Goal: Information Seeking & Learning: Learn about a topic

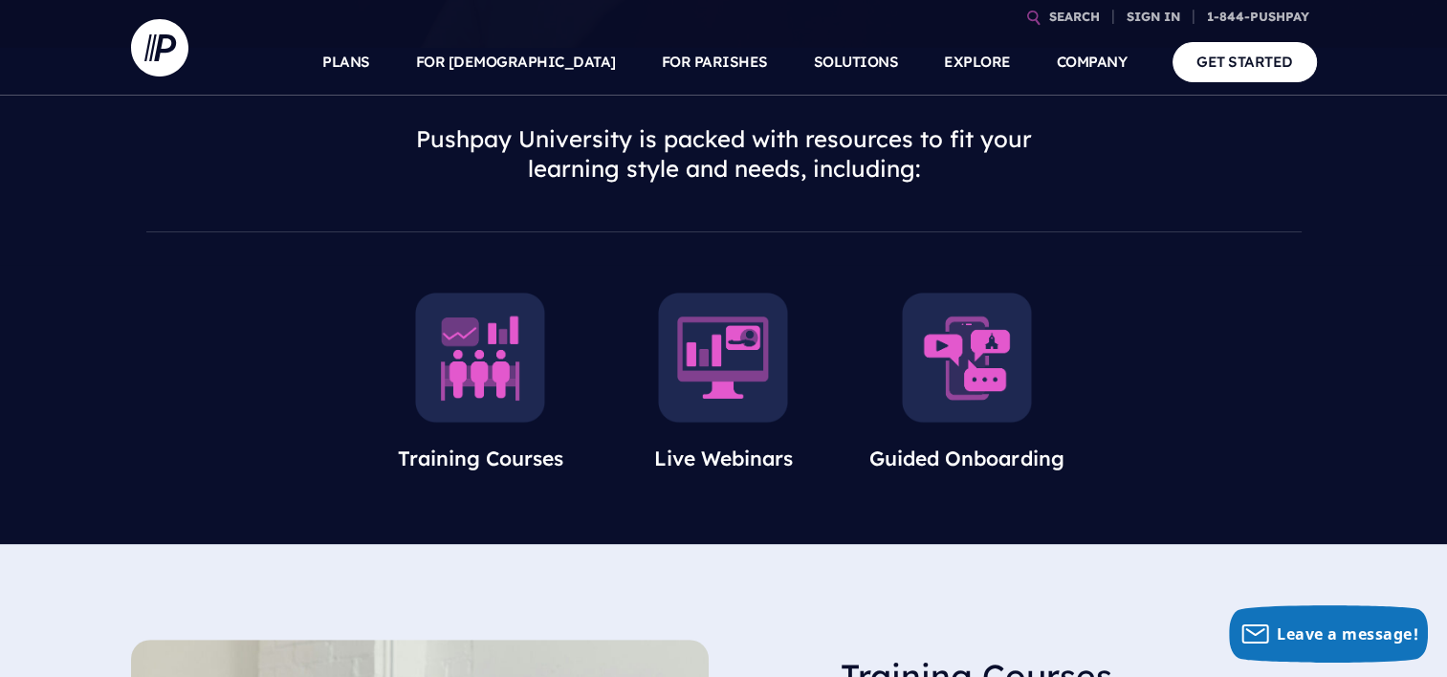
scroll to position [478, 0]
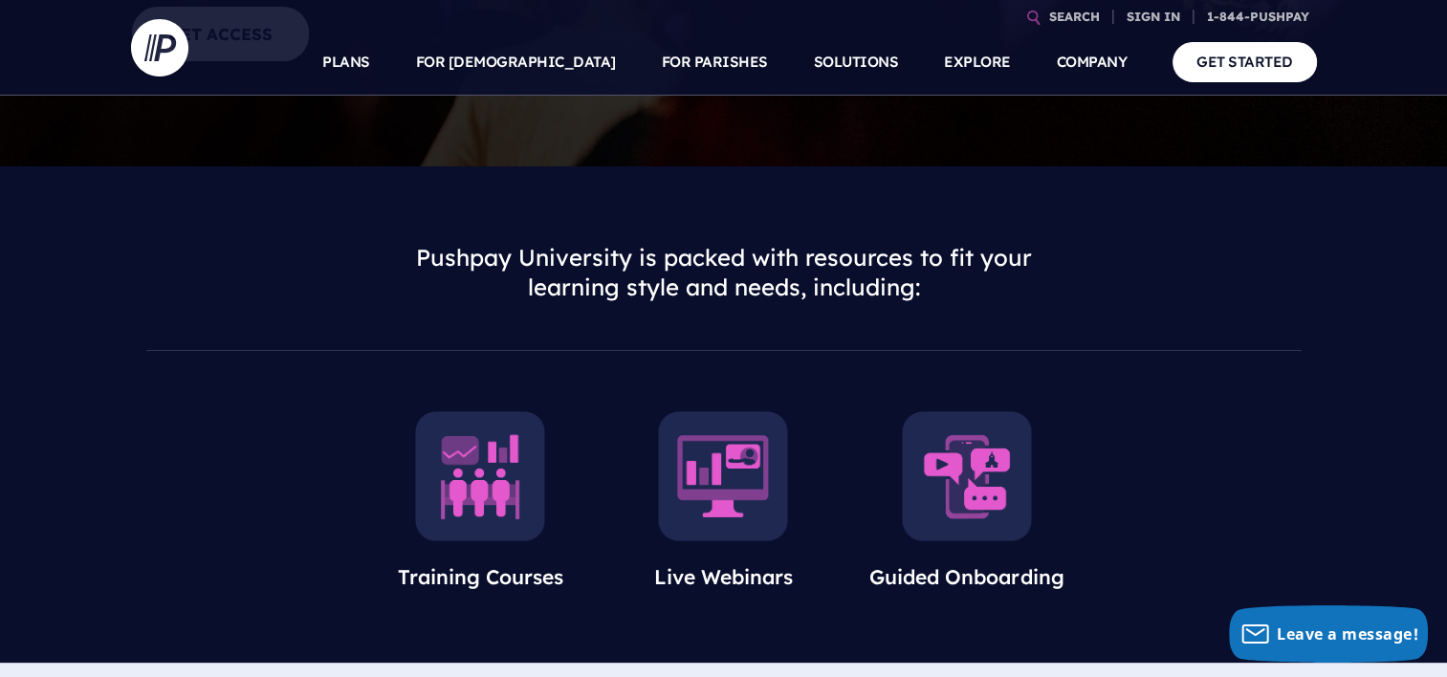
click at [449, 477] on img at bounding box center [480, 476] width 130 height 130
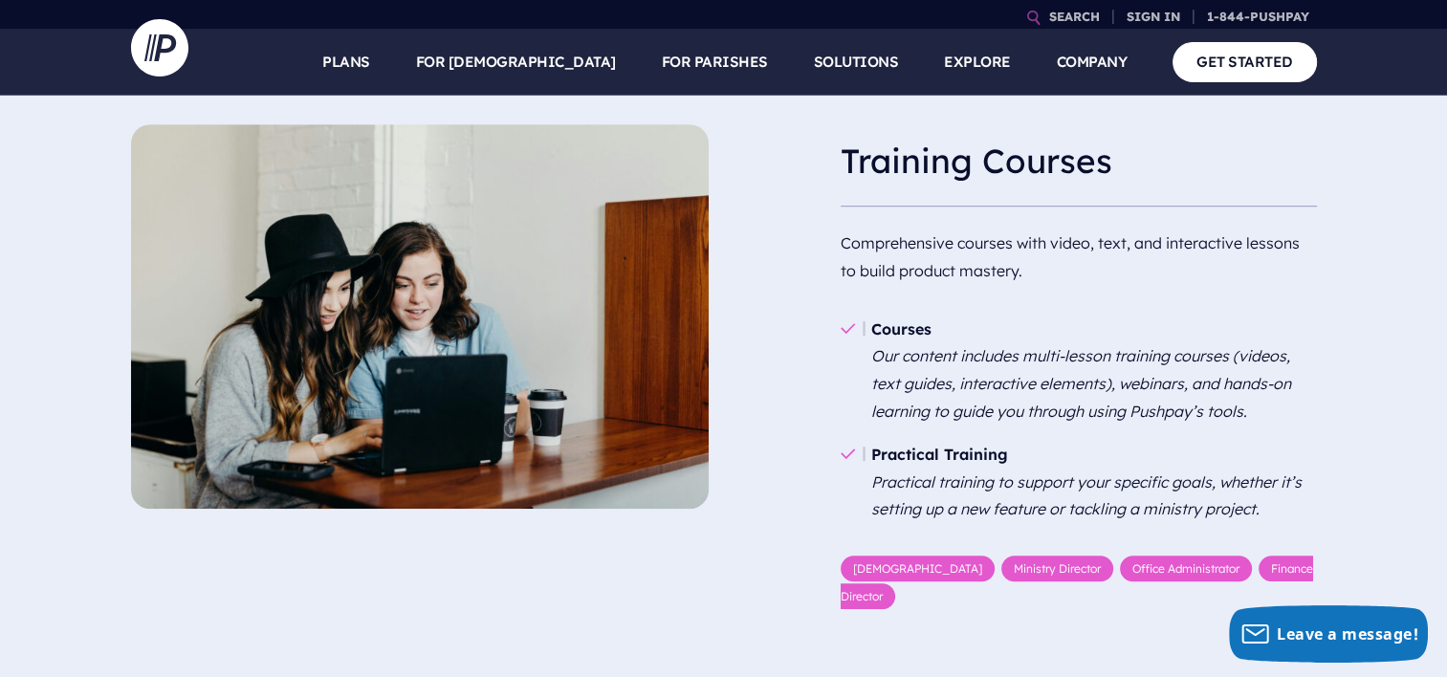
scroll to position [1140, 0]
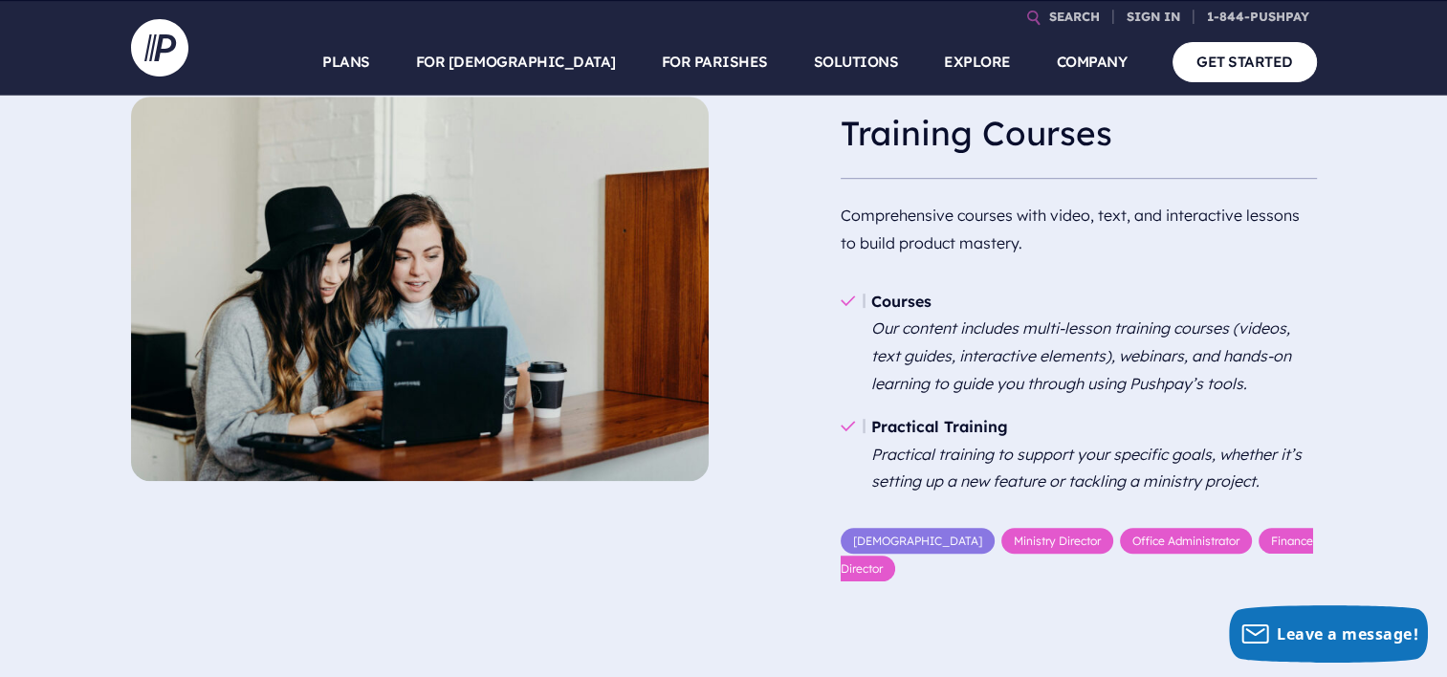
click at [873, 540] on link "[DEMOGRAPHIC_DATA]" at bounding box center [918, 541] width 154 height 26
click at [1002, 541] on link "Ministry Director" at bounding box center [1058, 541] width 112 height 26
click at [873, 545] on link "[DEMOGRAPHIC_DATA]" at bounding box center [918, 541] width 154 height 26
click at [1220, 540] on link "Finance Director" at bounding box center [1077, 555] width 473 height 54
click at [1002, 540] on link "Ministry Director" at bounding box center [1058, 541] width 112 height 26
